Goal: Communication & Community: Answer question/provide support

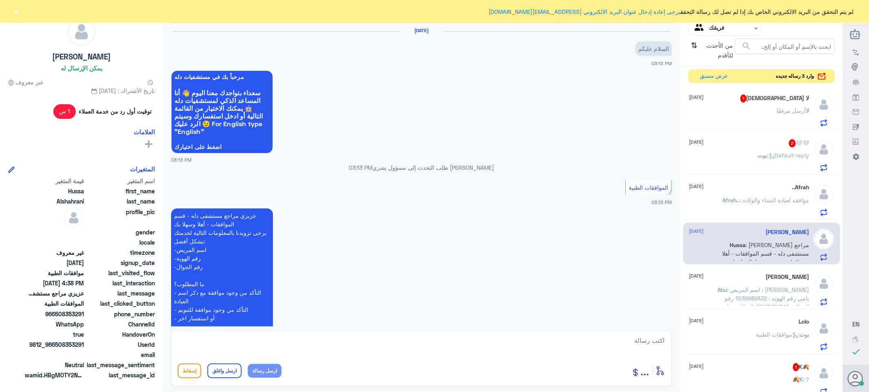
scroll to position [798, 0]
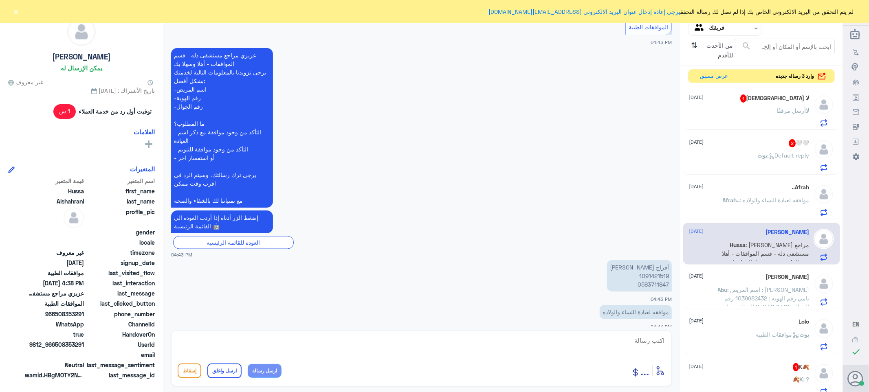
click at [653, 266] on p "[PERSON_NAME] 1091421519 0583711847" at bounding box center [639, 275] width 65 height 31
copy p "1091421519"
click at [637, 341] on textarea at bounding box center [422, 345] width 488 height 20
type textarea "السلام عليكم ورحمه الله وبركاته"
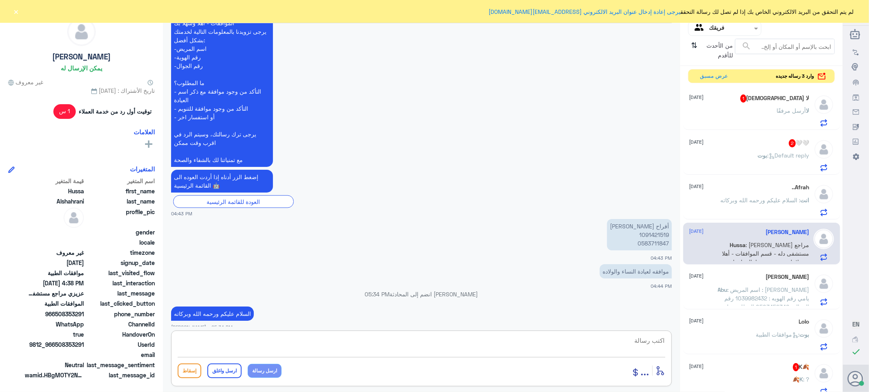
scroll to position [824, 0]
type textarea "ر"
click at [769, 113] on div "لا أرسل مرفقًا" at bounding box center [749, 117] width 120 height 18
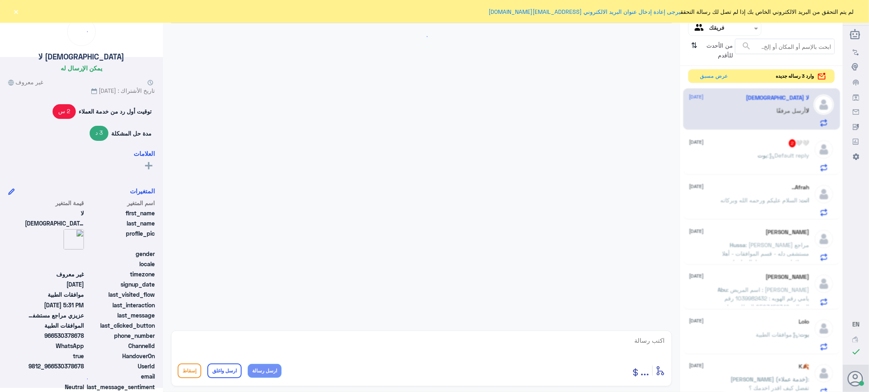
scroll to position [834, 0]
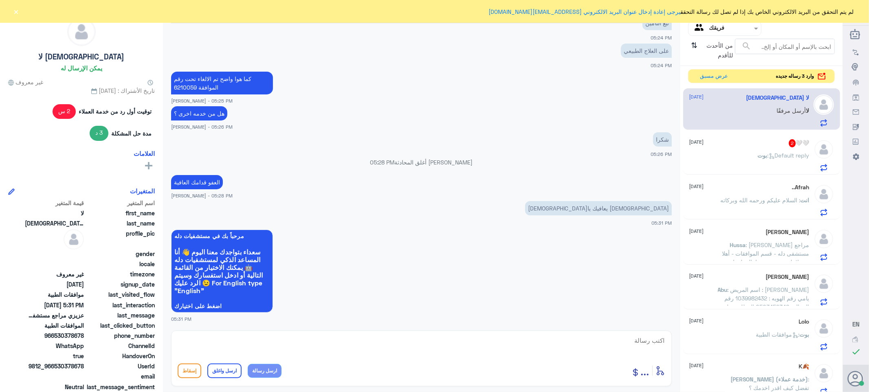
click at [766, 148] on div "🤍🤍 2 [DATE] [PERSON_NAME] : Default reply" at bounding box center [749, 155] width 120 height 32
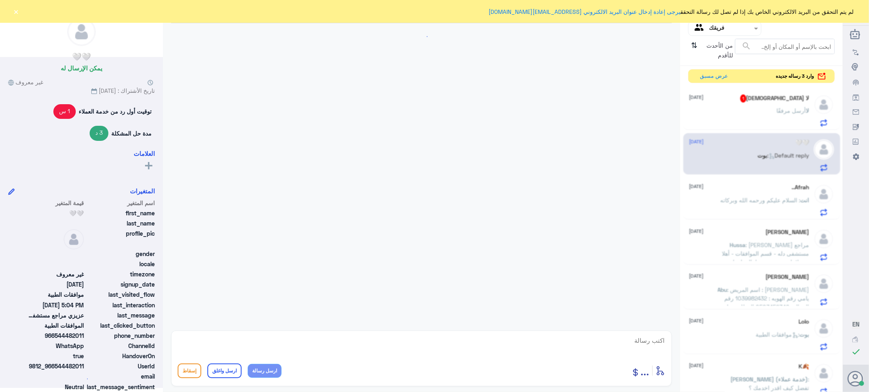
scroll to position [707, 0]
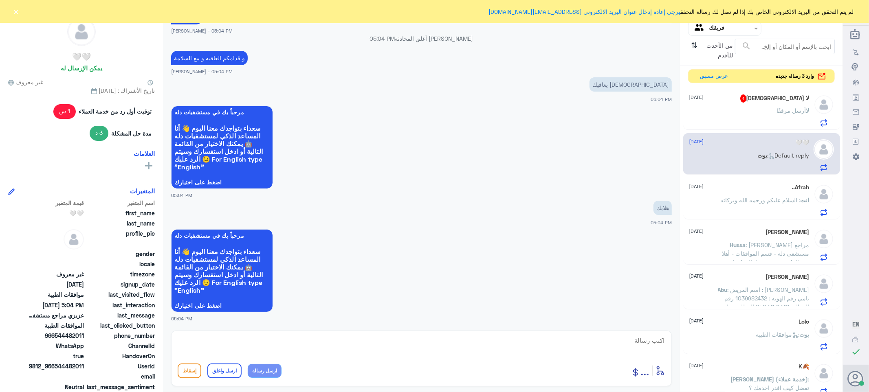
click at [768, 108] on div "لا أرسل مرفقًا" at bounding box center [749, 117] width 120 height 18
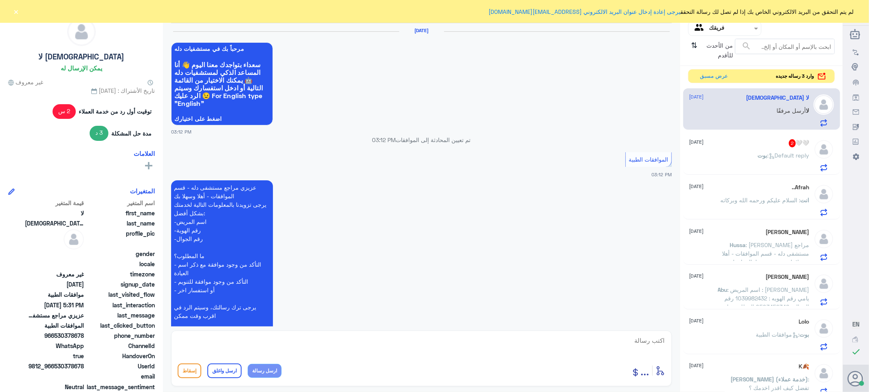
scroll to position [834, 0]
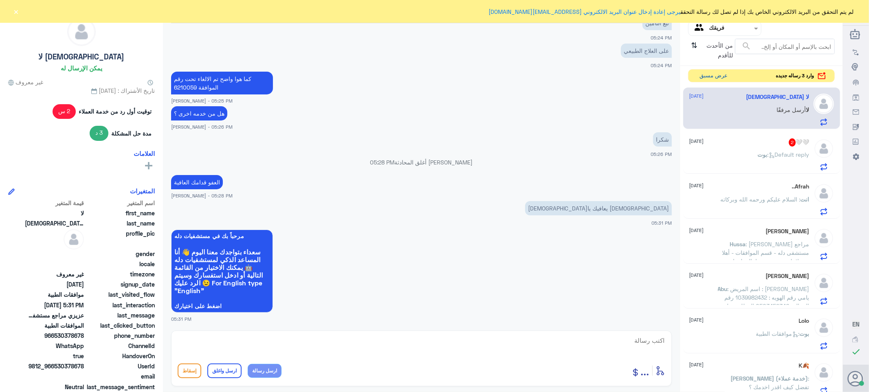
click at [698, 75] on button "عرض مسبق" at bounding box center [714, 76] width 34 height 13
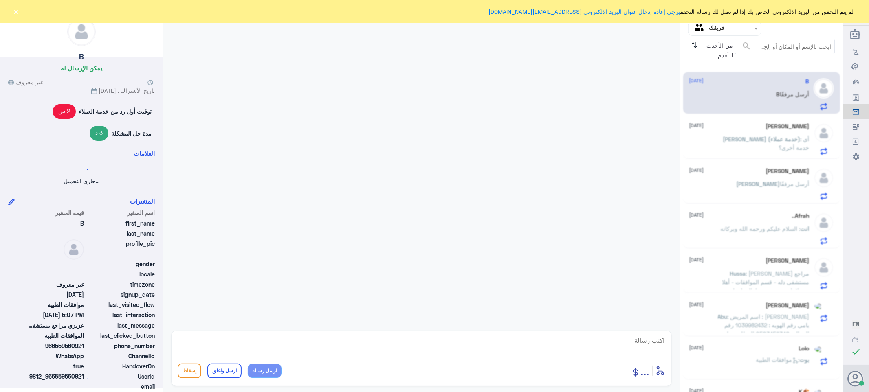
scroll to position [184, 0]
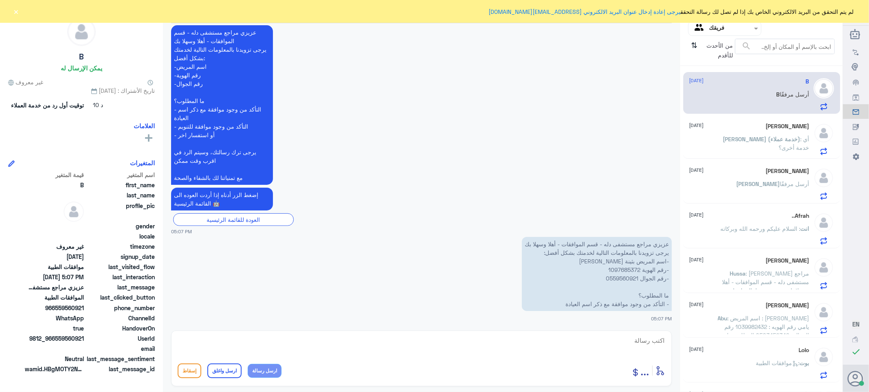
click at [612, 266] on p "عزيزي مراجع مستشفى دله - قسم الموافقات - أهلا وسهلا بك يرجى تزويدنا بالمعلومات …" at bounding box center [597, 274] width 150 height 74
copy p "1097685372"
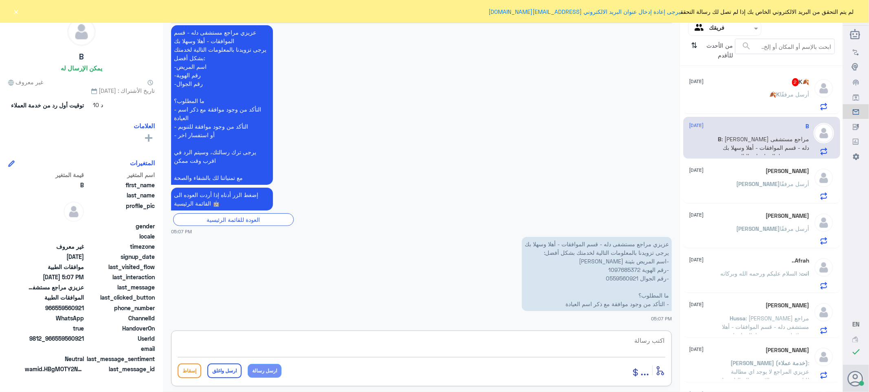
click at [638, 340] on textarea at bounding box center [422, 345] width 488 height 20
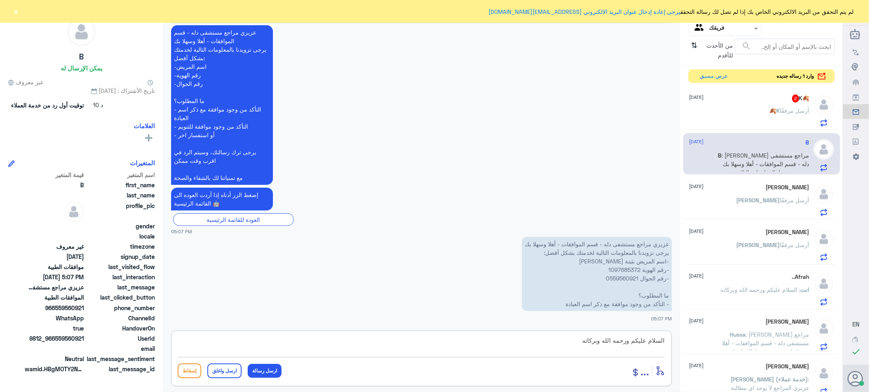
type textarea "السلام عليكم ورحمه الله وبركاته"
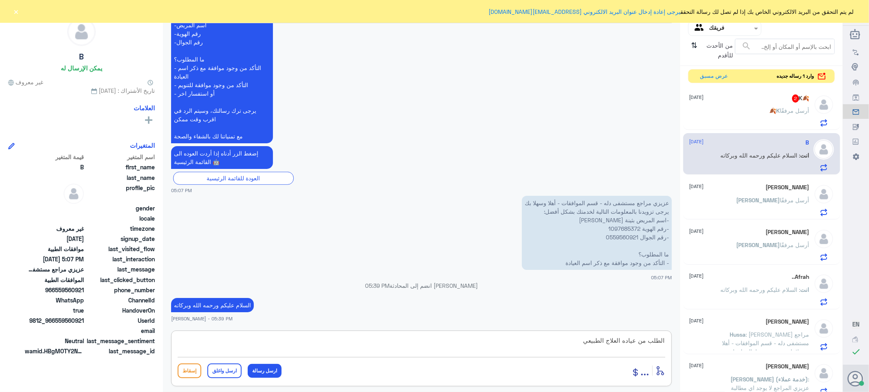
type textarea "الطلب من عياده العلاج الطبيعي"
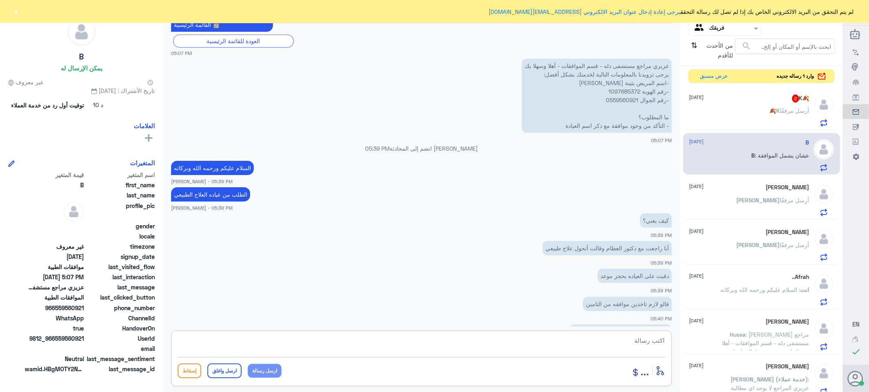
scroll to position [403, 0]
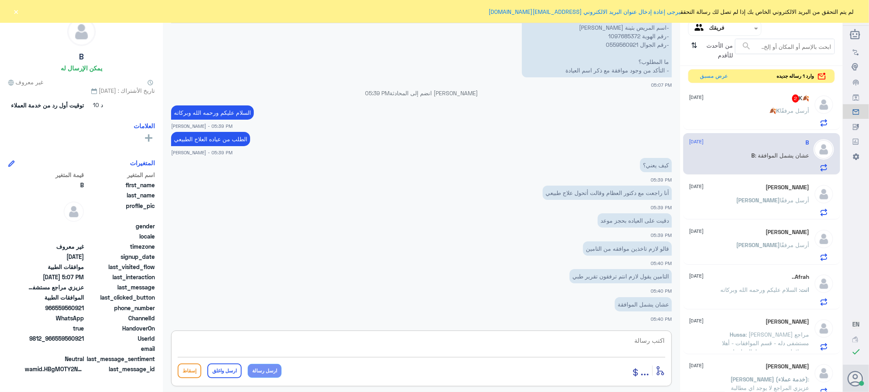
click at [641, 341] on textarea at bounding box center [422, 345] width 488 height 20
click at [647, 341] on textarea at bounding box center [422, 345] width 488 height 20
type textarea "تم ارفاق تقرير الدكتور وتقرير الاشعه حاليا الطلب قيد المعالجه بنتظار رد شركه ال…"
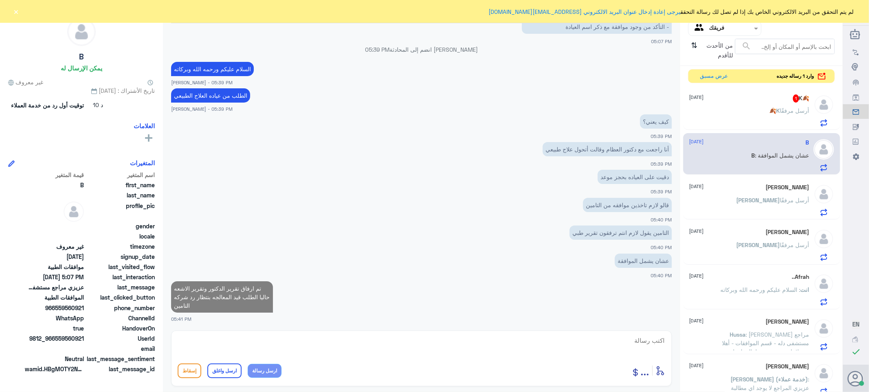
click at [747, 101] on div "🍂K 1 [DATE]" at bounding box center [749, 99] width 120 height 8
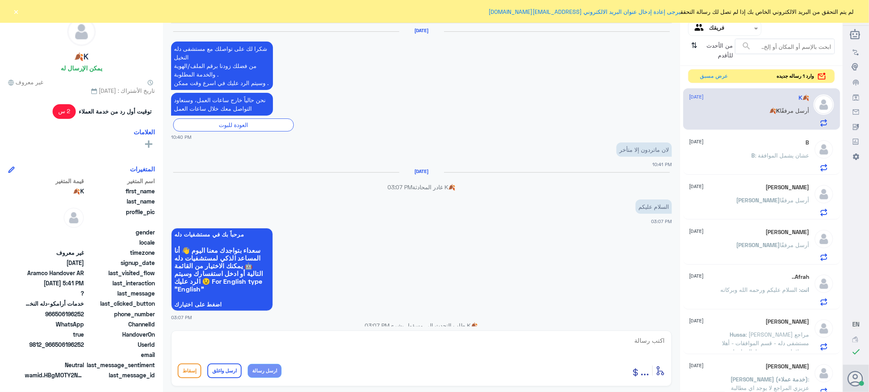
scroll to position [612, 0]
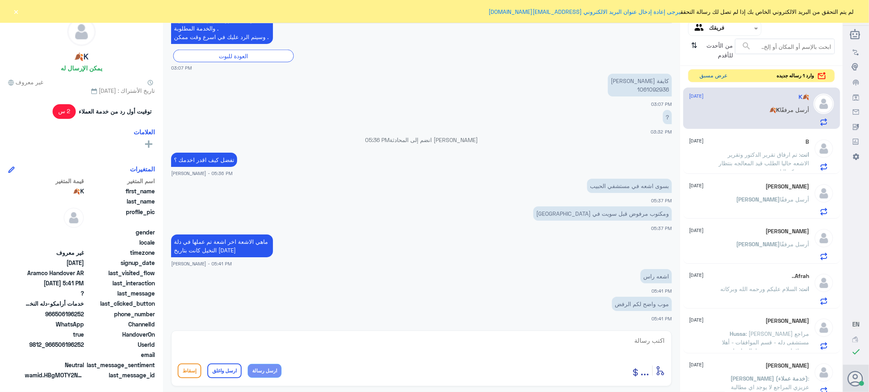
click at [703, 78] on button "عرض مسبق" at bounding box center [714, 76] width 34 height 13
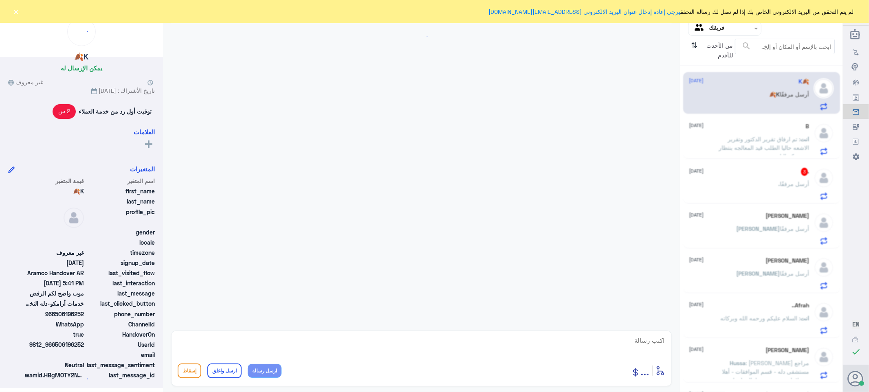
scroll to position [612, 0]
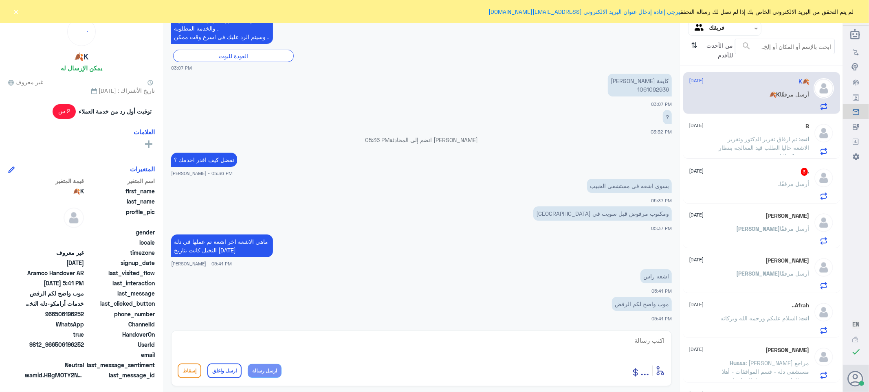
click at [740, 182] on div ". أرسل مرفقًا" at bounding box center [749, 191] width 120 height 18
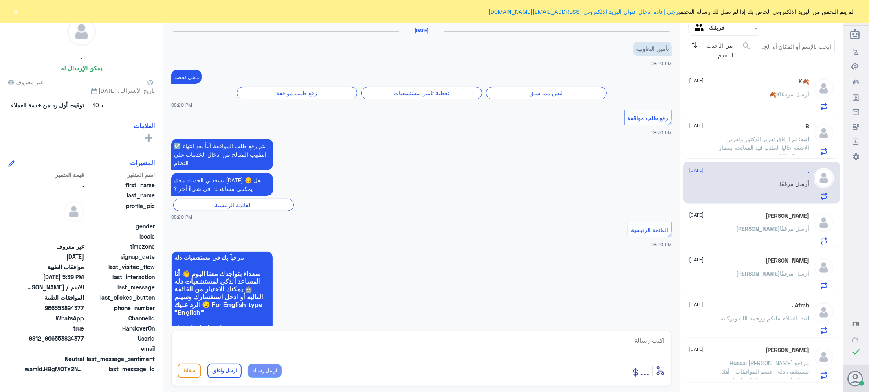
scroll to position [760, 0]
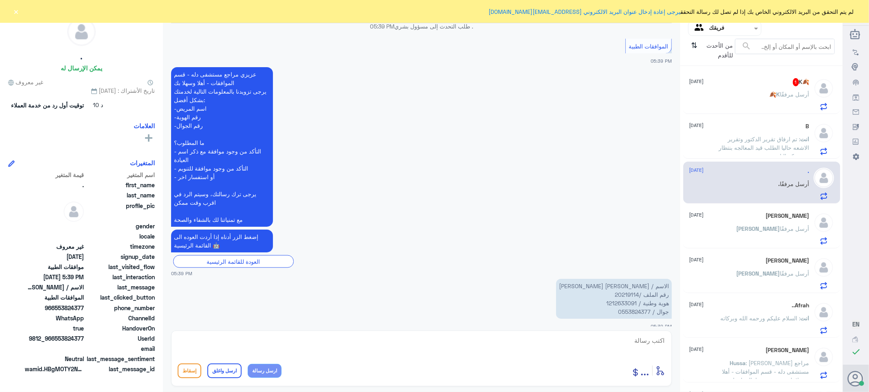
click at [626, 285] on p "الاسم / [PERSON_NAME] [PERSON_NAME] رقم الملف /20219114 هوية وطنية / 1212633091…" at bounding box center [614, 299] width 116 height 40
copy p "20219114"
click at [648, 343] on textarea at bounding box center [422, 345] width 488 height 20
type textarea "السلام عليكم ورحمه الله وبركاته"
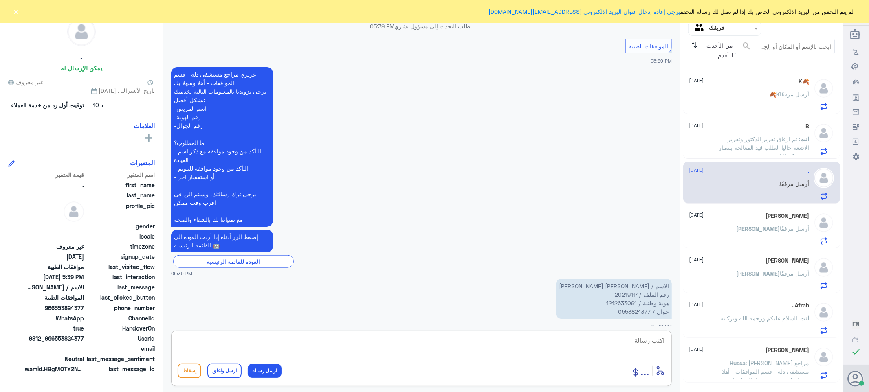
scroll to position [786, 0]
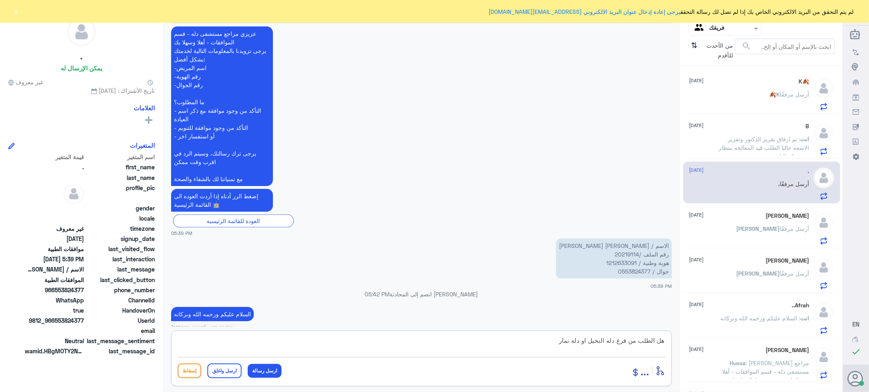
type textarea "هل الطلب من فرع دله النخيل او دله نمار"
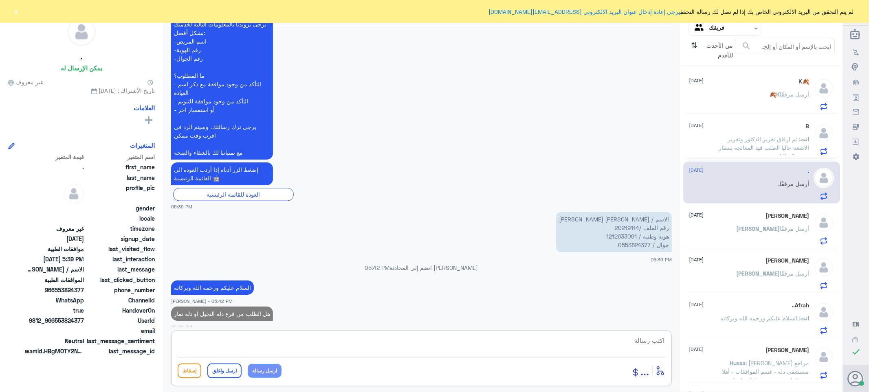
click at [750, 145] on span ": تم ارفاق تقرير الدكتور وتقرير الاشعه حاليا الطلب قيد المعالجه بنتظار رد شركه …" at bounding box center [764, 148] width 90 height 24
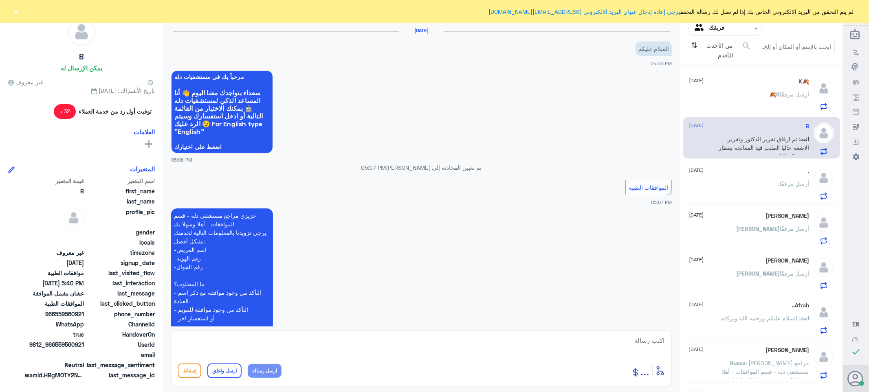
scroll to position [461, 0]
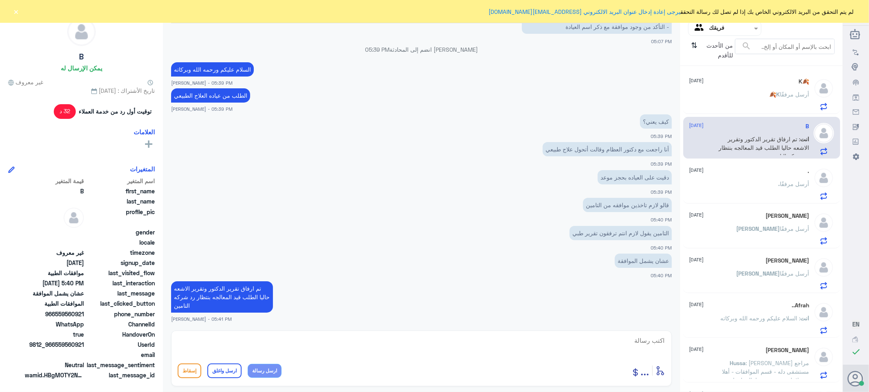
click at [735, 219] on div "[PERSON_NAME] [DATE] [PERSON_NAME] أرسل مرفقًا" at bounding box center [749, 229] width 120 height 32
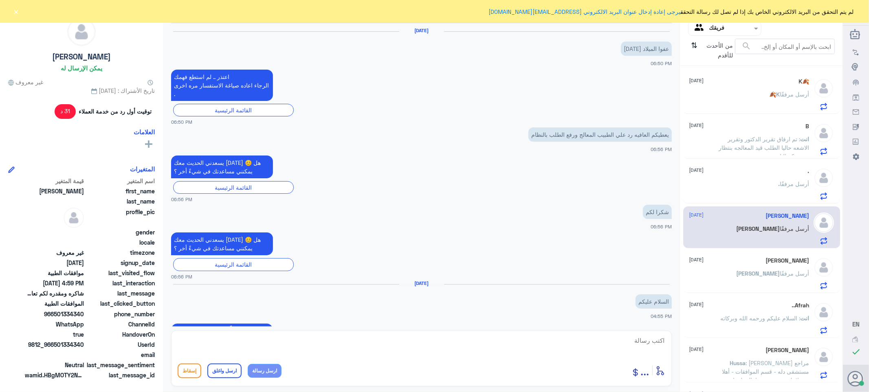
scroll to position [687, 0]
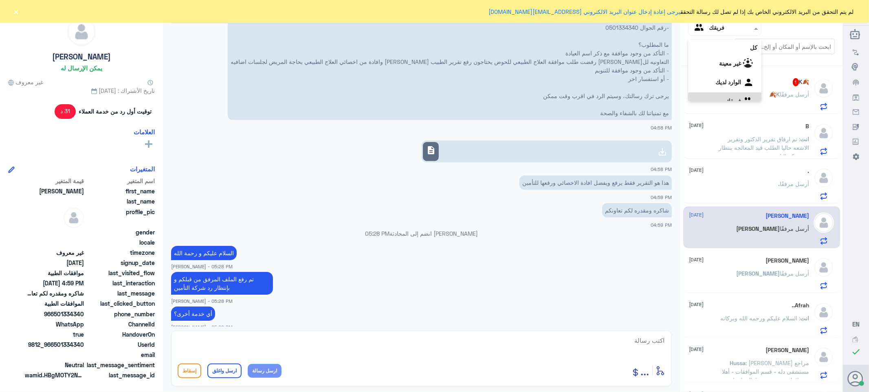
click at [719, 31] on input "text" at bounding box center [731, 28] width 45 height 9
click at [710, 68] on div "الوارد لديك" at bounding box center [724, 73] width 73 height 19
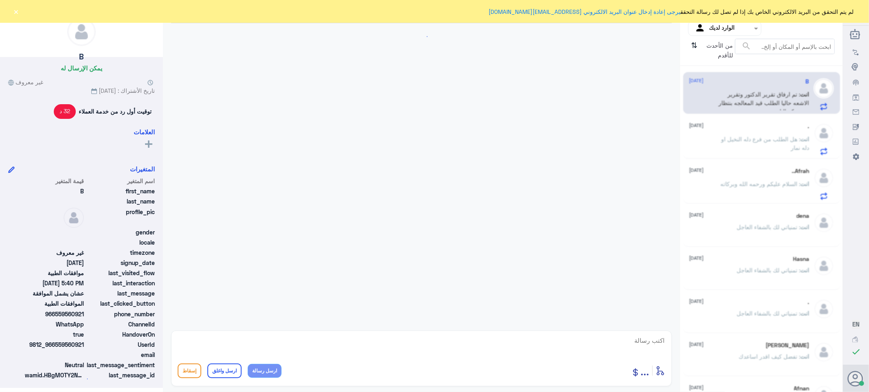
scroll to position [461, 0]
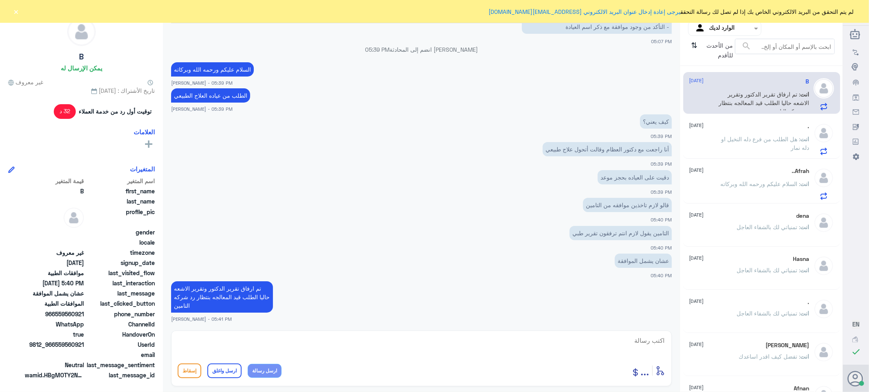
click at [752, 147] on p "انت : هل الطلب من فرع دله النخيل او دله نمار" at bounding box center [764, 145] width 92 height 20
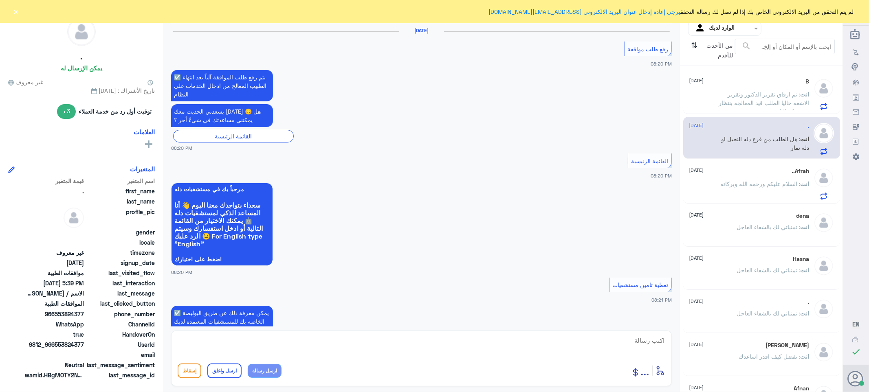
scroll to position [758, 0]
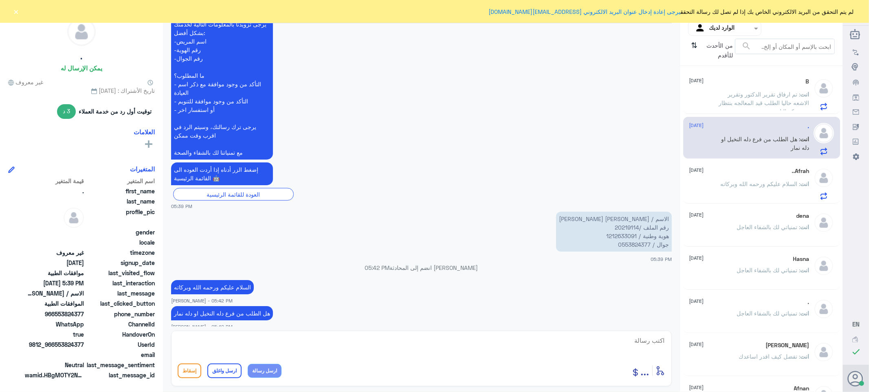
click at [739, 180] on span ": السلام عليكم ورحمه الله وبركاته" at bounding box center [761, 183] width 80 height 7
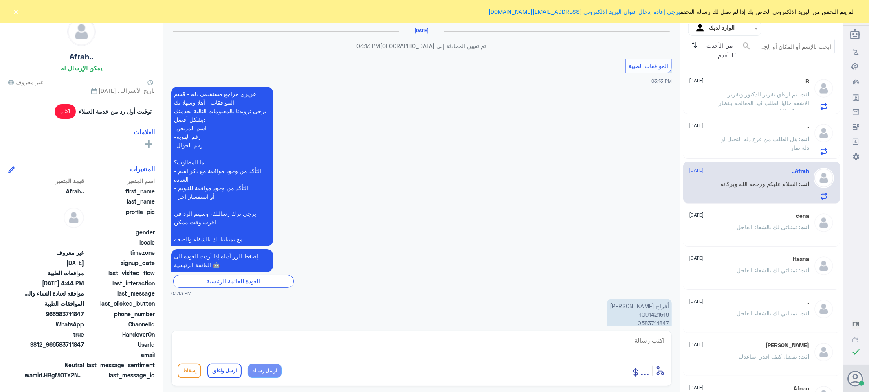
scroll to position [717, 0]
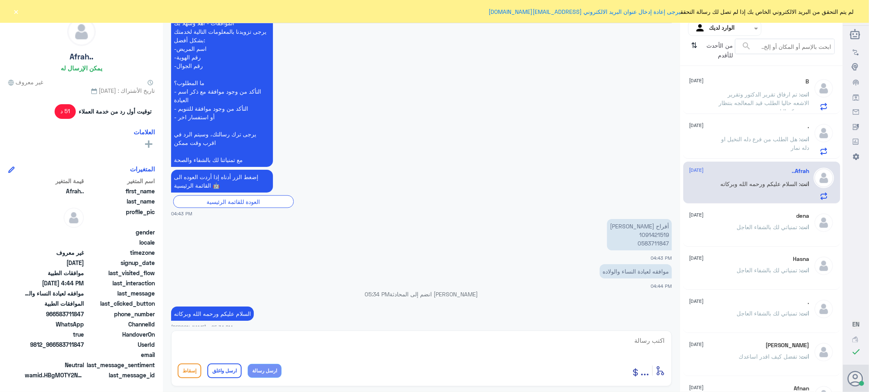
click at [648, 224] on p "[PERSON_NAME] 1091421519 0583711847" at bounding box center [639, 234] width 65 height 31
copy p "1091421519"
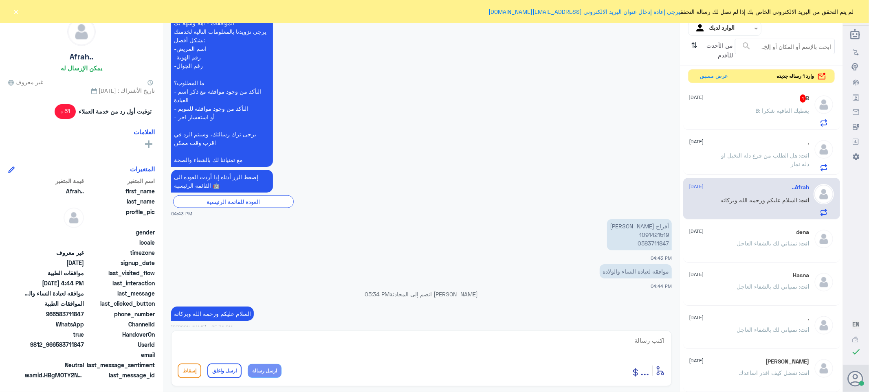
drag, startPoint x: 764, startPoint y: 111, endPoint x: 730, endPoint y: 124, distance: 36.6
click at [764, 111] on span ": يعطيك العافيه شكرا" at bounding box center [784, 110] width 50 height 7
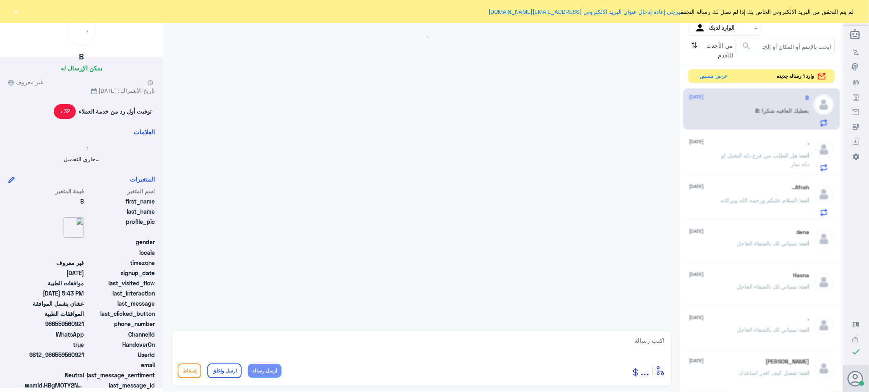
scroll to position [489, 0]
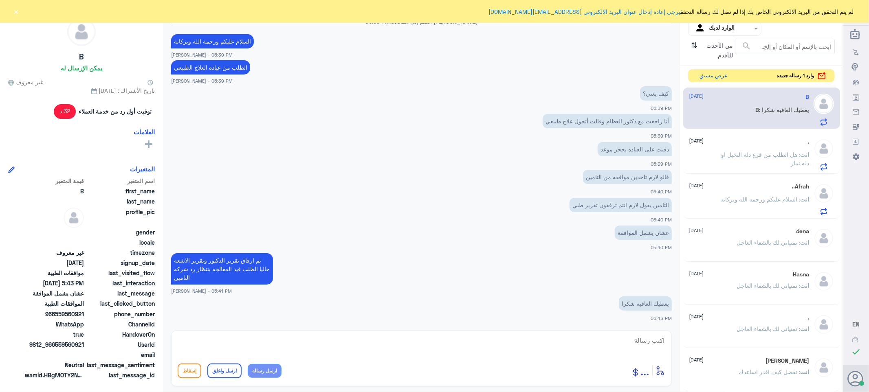
click at [712, 76] on button "عرض مسبق" at bounding box center [714, 76] width 34 height 13
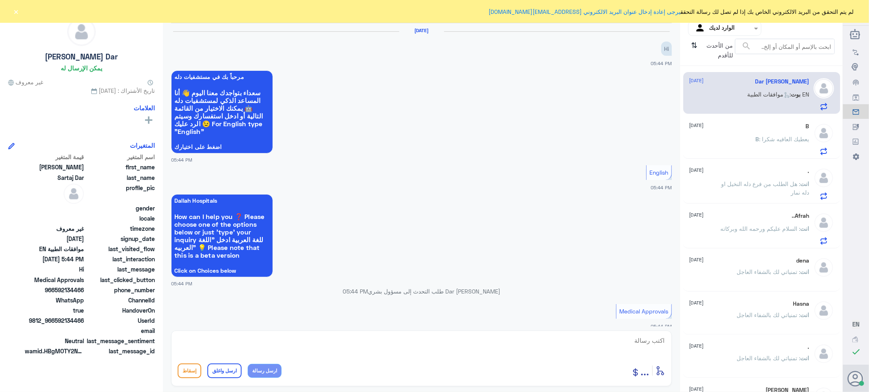
scroll to position [186, 0]
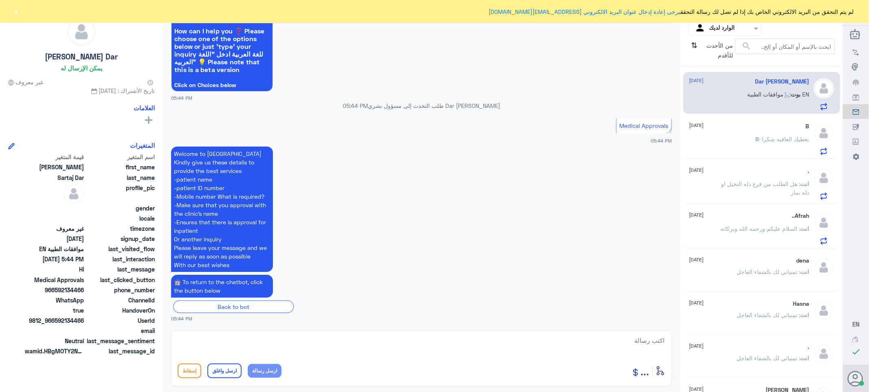
click at [744, 135] on div "B [DATE] B : يعطيك العافيه شكرا" at bounding box center [749, 139] width 120 height 32
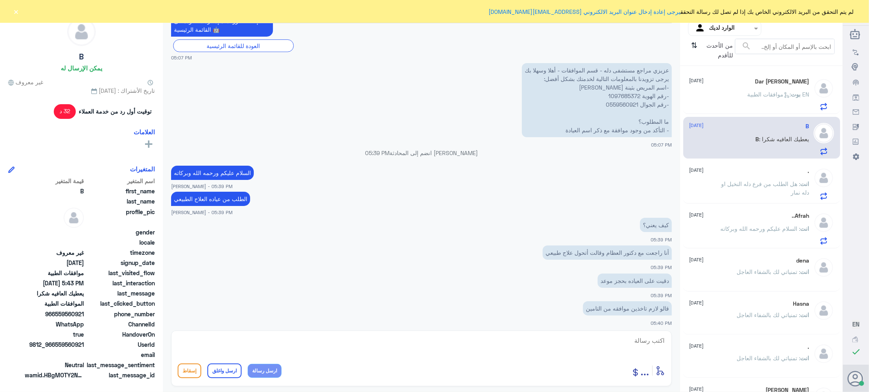
scroll to position [353, 0]
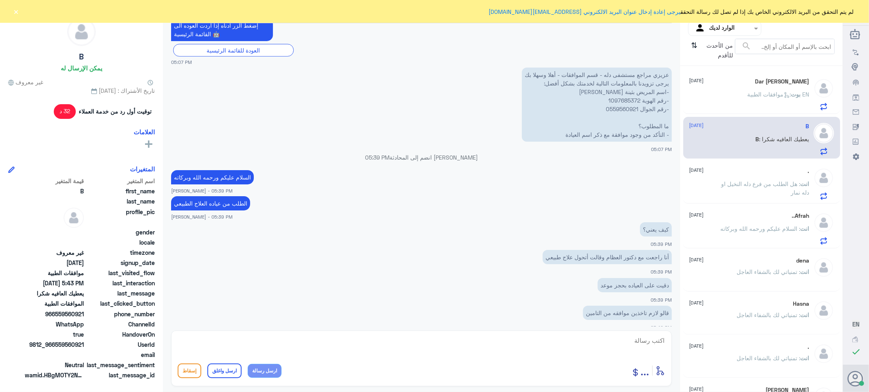
click at [621, 99] on p "عزيزي مراجع مستشفى دله - قسم الموافقات - أهلا وسهلا بك يرجى تزويدنا بالمعلومات …" at bounding box center [597, 105] width 150 height 74
copy p "1097685372"
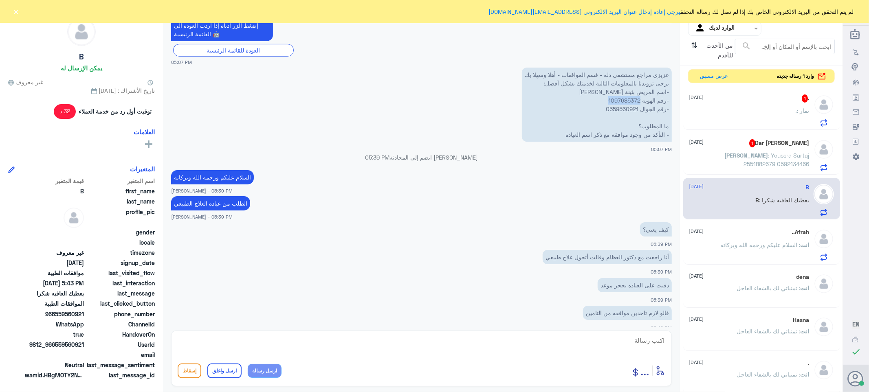
scroll to position [504, 0]
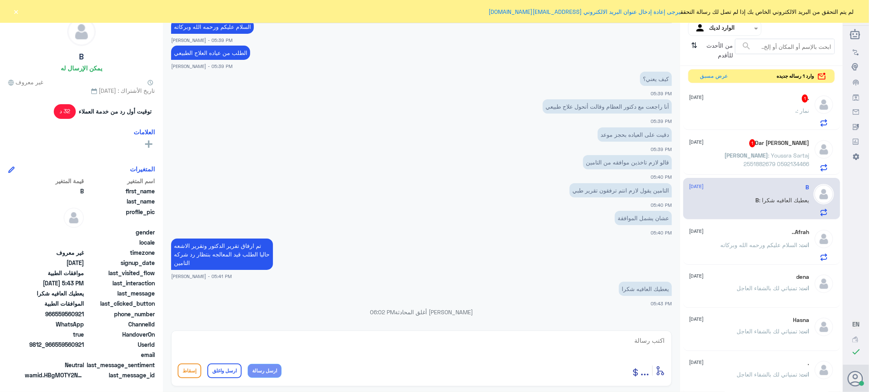
drag, startPoint x: 768, startPoint y: 110, endPoint x: 671, endPoint y: 136, distance: 100.7
click at [768, 110] on div ". : نمار" at bounding box center [749, 117] width 120 height 18
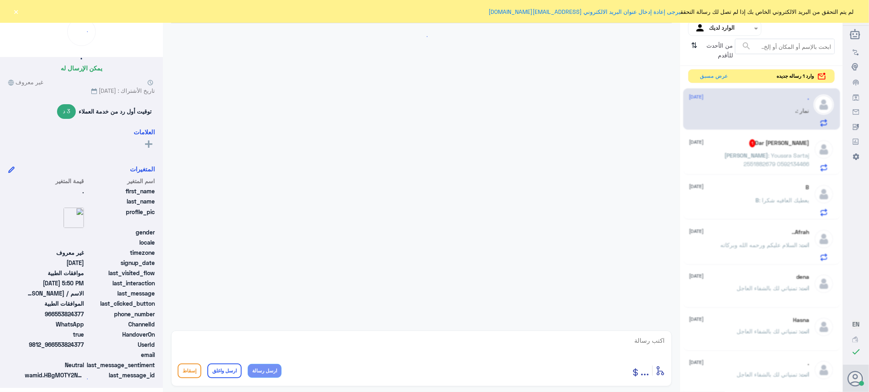
scroll to position [758, 0]
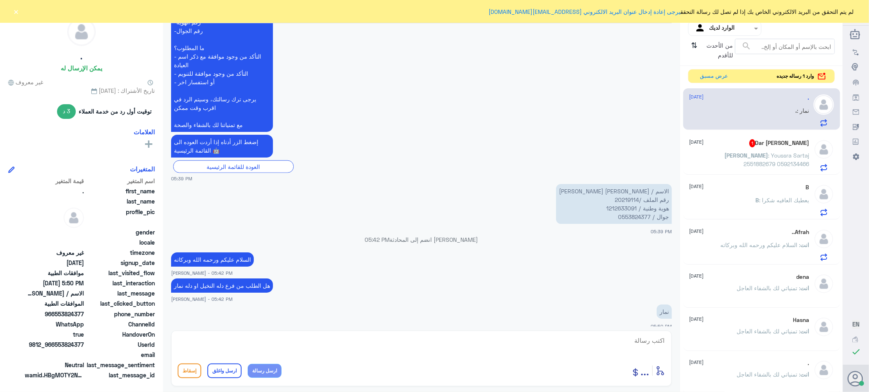
click at [623, 332] on div "أدخل اسم مجموعة الرسائل ... إسقاط ارسل واغلق ارسل رسالة" at bounding box center [421, 359] width 501 height 56
click at [652, 345] on textarea at bounding box center [422, 345] width 488 height 20
paste textarea "0546022896"
paste textarea "0112995140"
type textarea "فضلا التواصل مع دله نمار للافاده رقم التواصل /0546022896/0112995140"
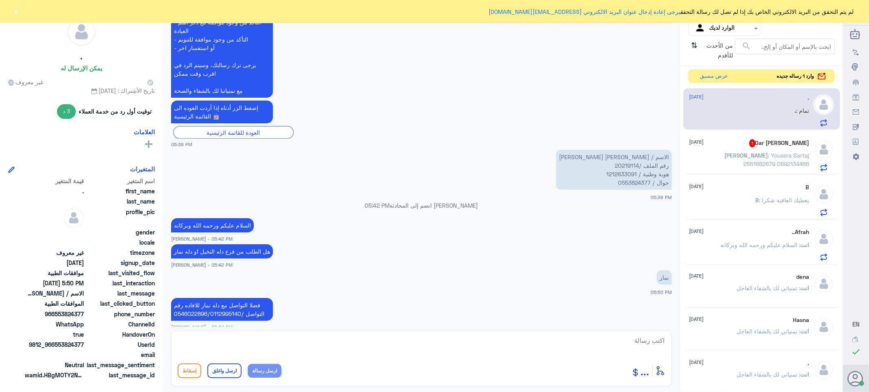
scroll to position [820, 0]
